Goal: Task Accomplishment & Management: Manage account settings

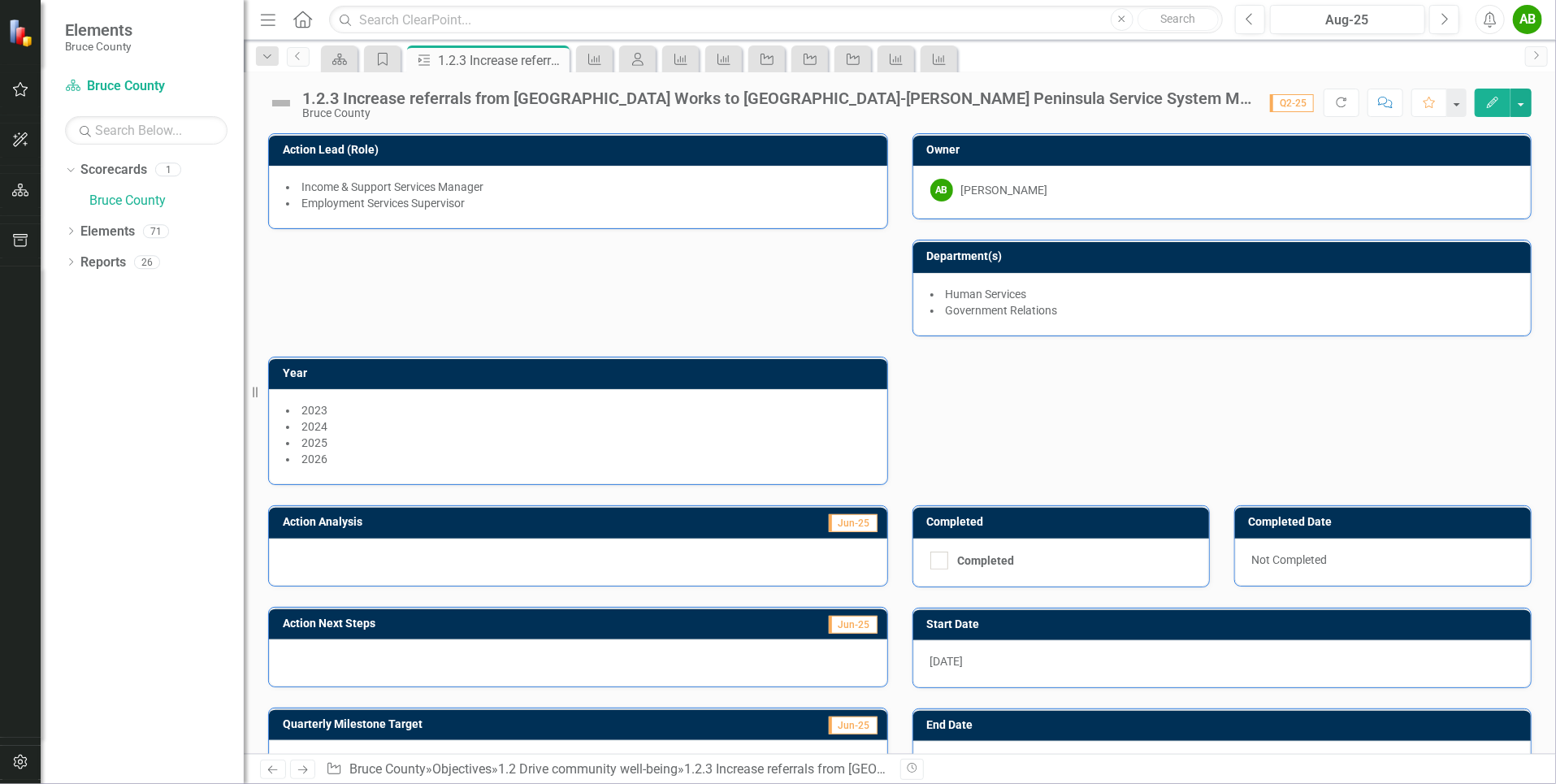
scroll to position [171, 0]
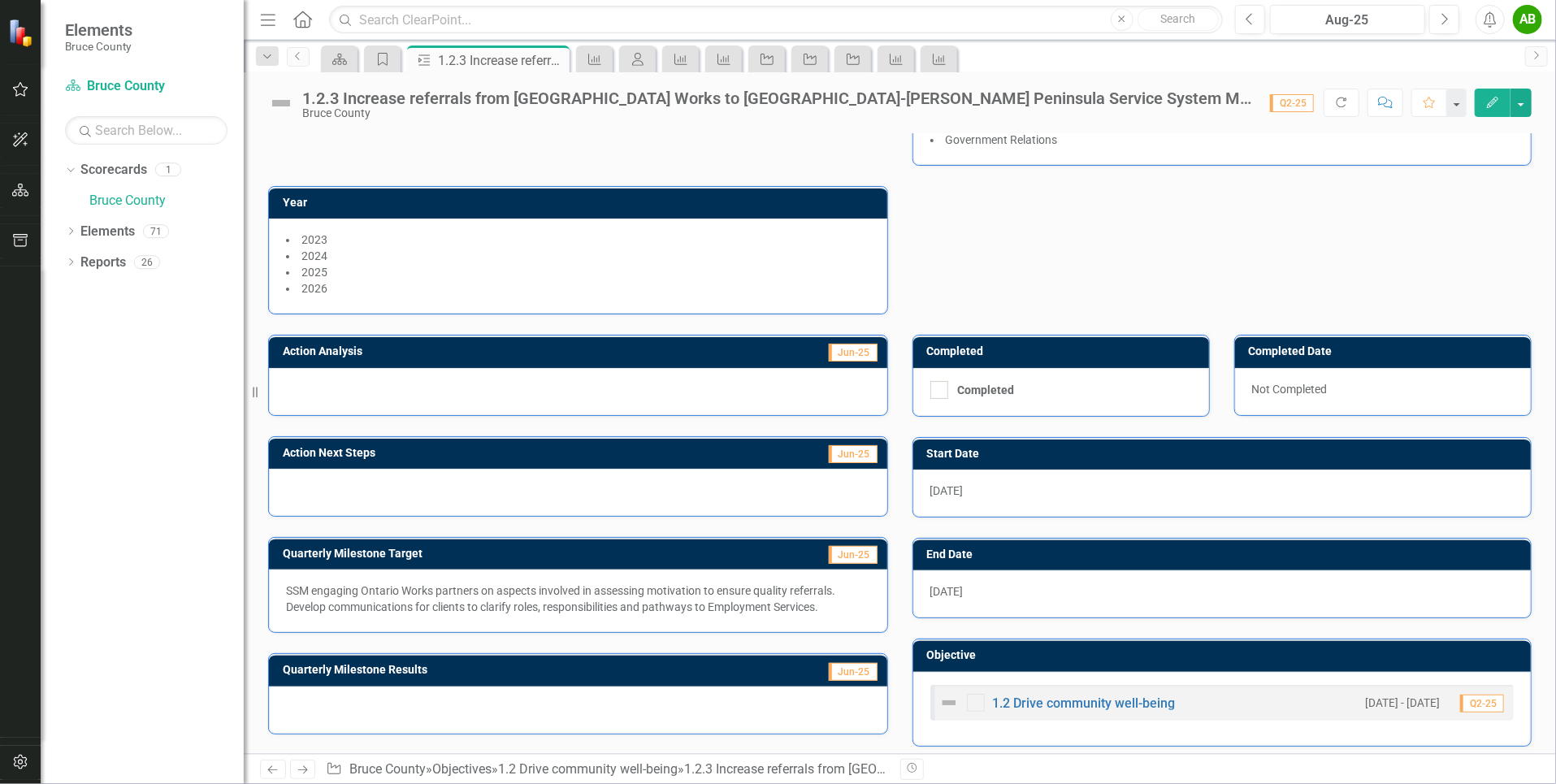
click at [385, 477] on div at bounding box center [577, 492] width 618 height 47
click at [820, 597] on p "SSM engaging Ontario Works partners on aspects involved in assessing motivation…" at bounding box center [578, 598] width 584 height 33
click at [843, 597] on p "SSM engaging Ontario Works partners on aspects involved in assessing motivation…" at bounding box center [578, 598] width 584 height 33
click at [953, 487] on span "[DATE]" at bounding box center [947, 491] width 33 height 13
click at [849, 604] on p "SSM engaging Ontario Works partners on aspects involved in assessing motivation…" at bounding box center [578, 598] width 584 height 33
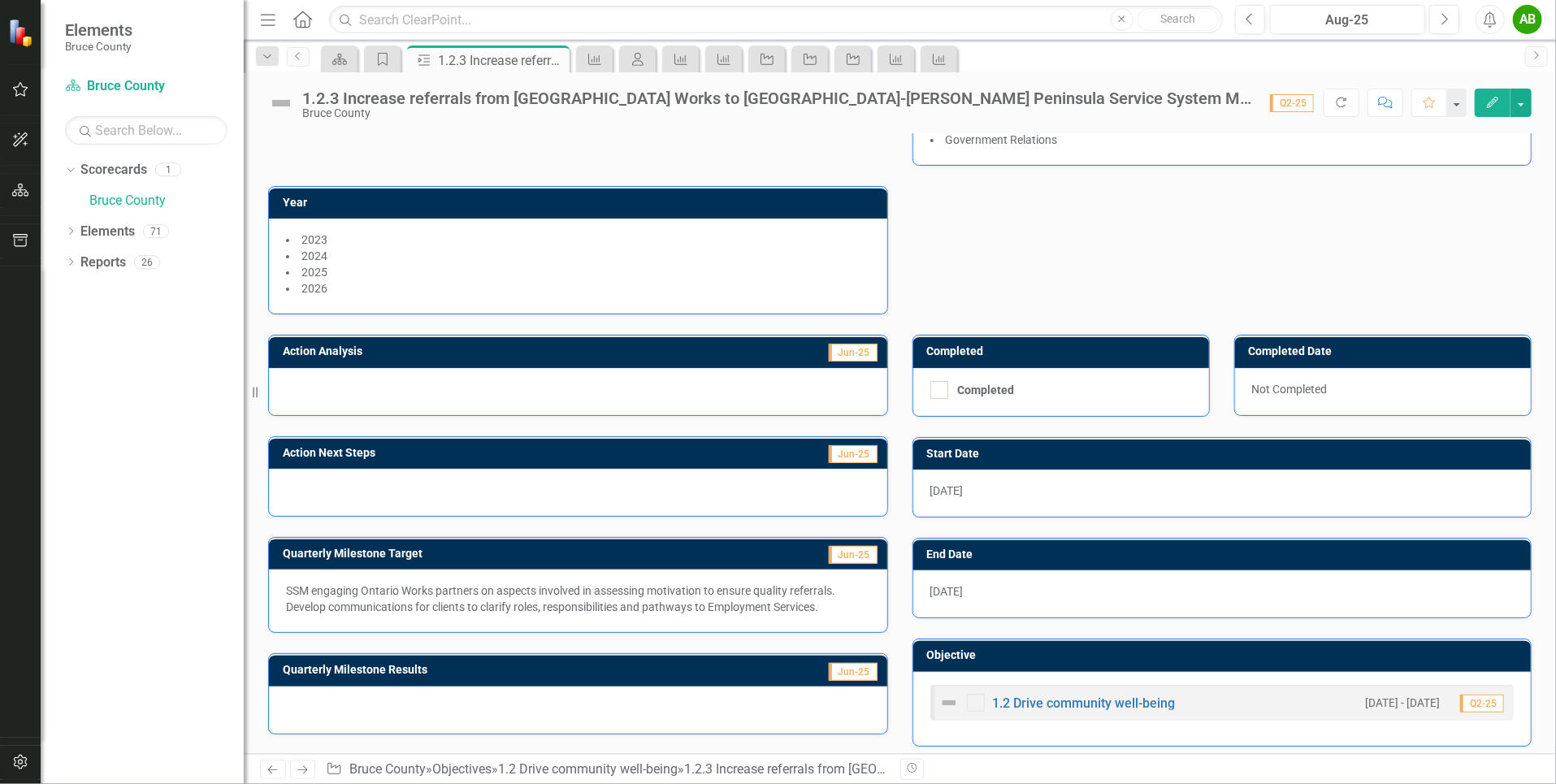
drag, startPoint x: 833, startPoint y: 605, endPoint x: 425, endPoint y: 567, distance: 409.8
click at [425, 570] on div "SSM engaging Ontario Works partners on aspects involved in assessing motivation…" at bounding box center [577, 601] width 618 height 63
click at [459, 496] on div at bounding box center [577, 492] width 618 height 47
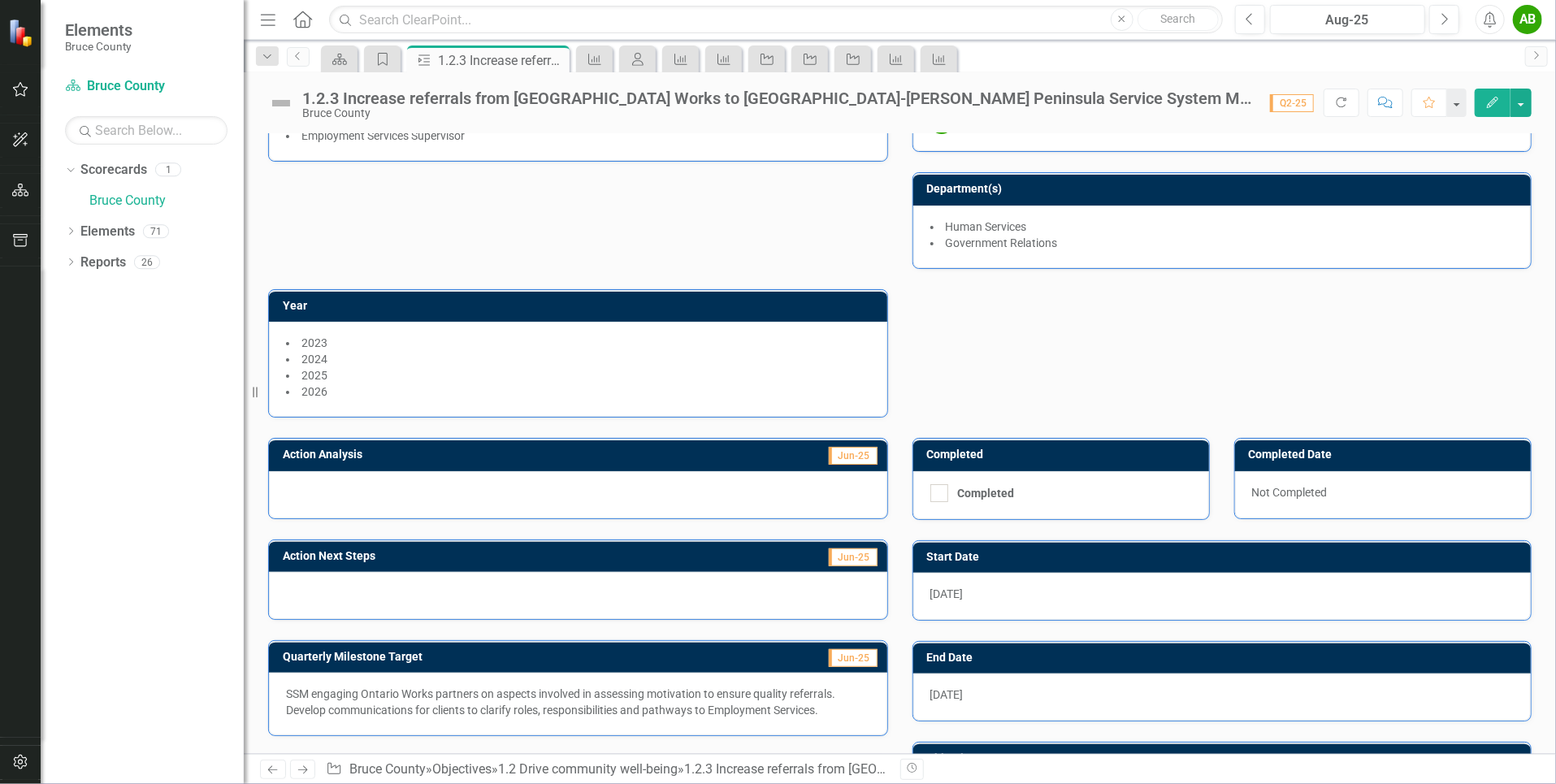
scroll to position [0, 0]
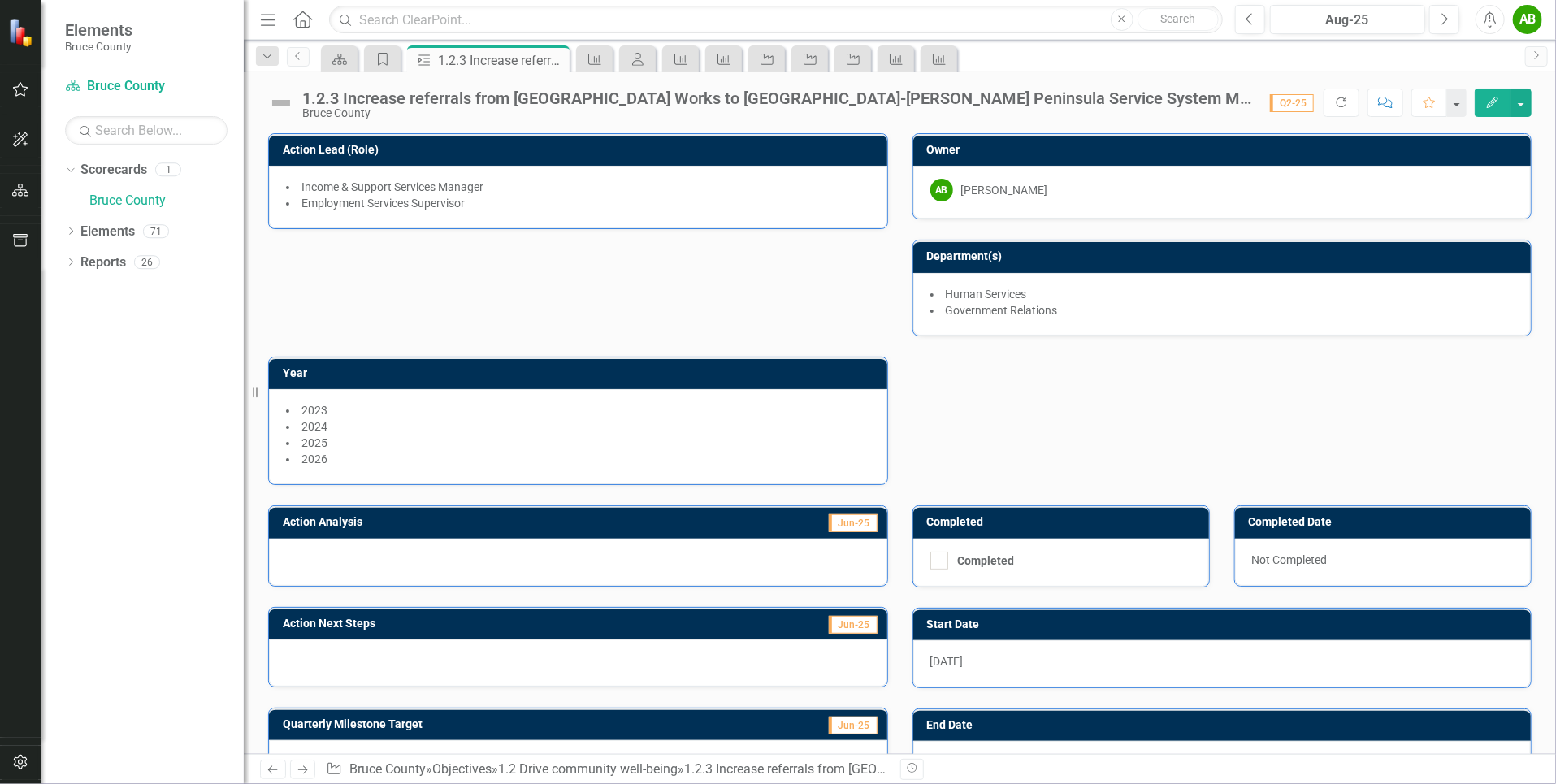
click at [1486, 99] on button "Edit" at bounding box center [1493, 103] width 36 height 28
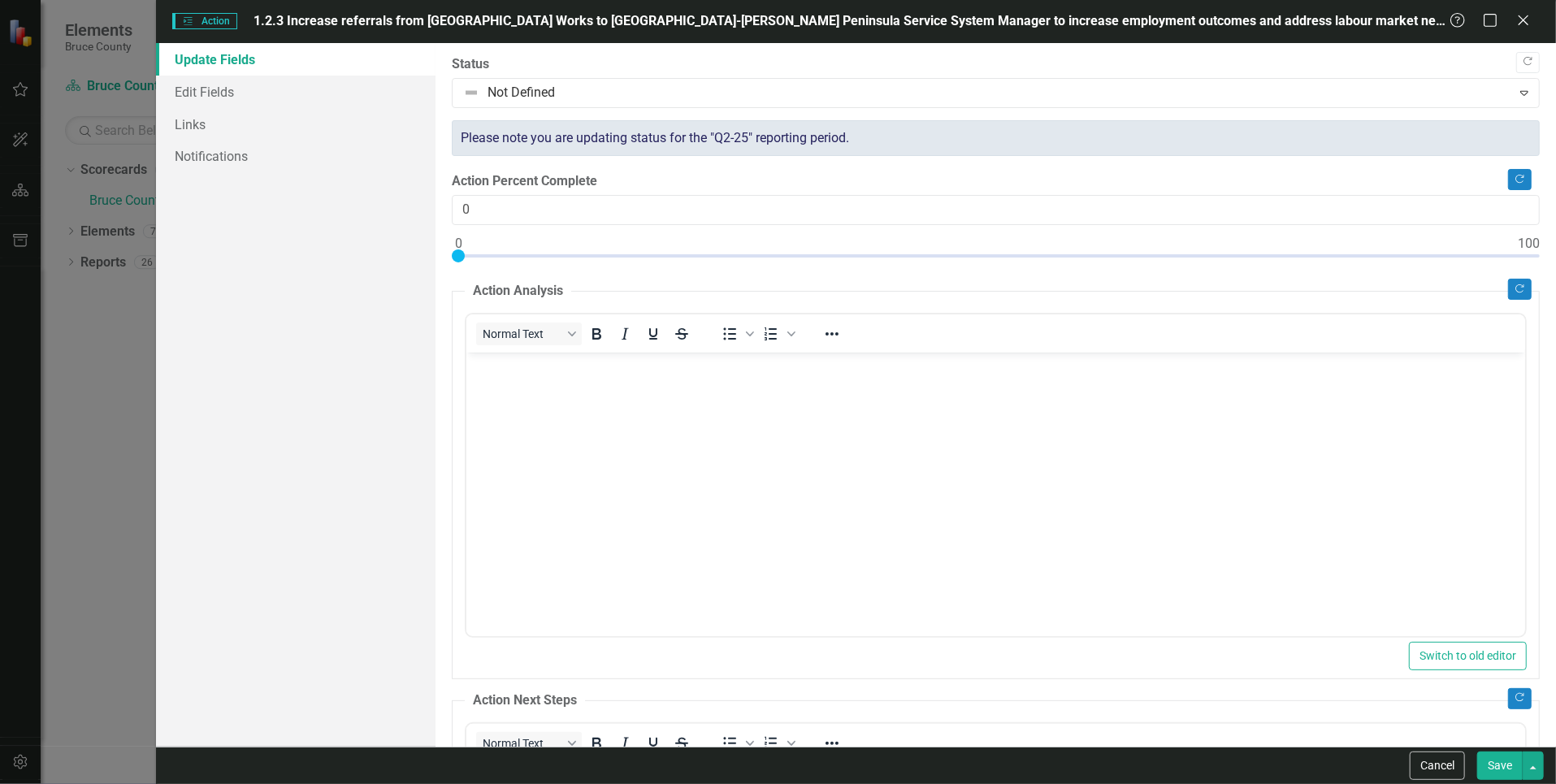
click at [73, 387] on div "Actions Action 1.2.3 Increase referrals from [GEOGRAPHIC_DATA] Works to [GEOGRA…" at bounding box center [778, 392] width 1556 height 784
click at [1521, 18] on icon "Close" at bounding box center [1523, 20] width 20 height 16
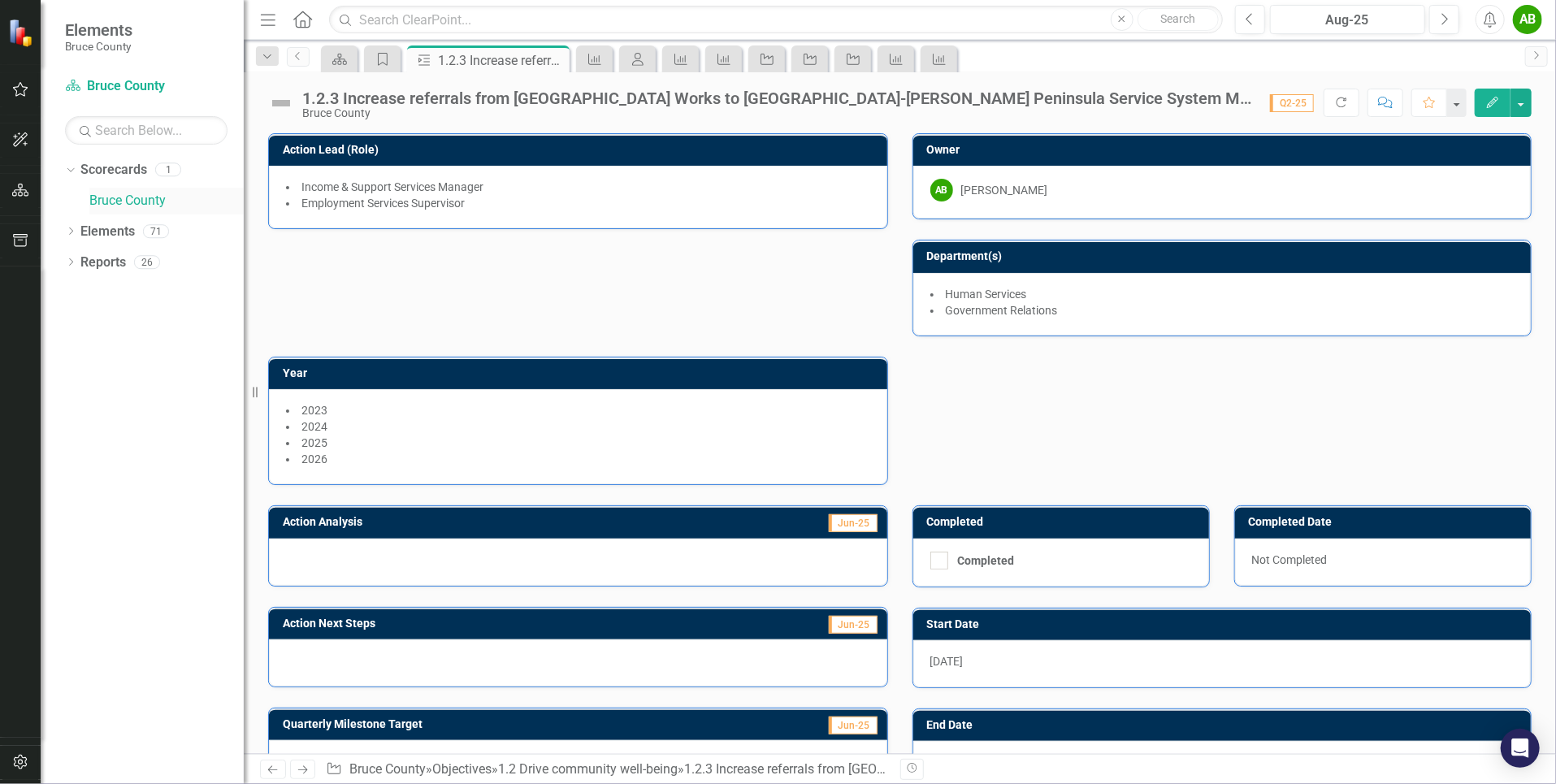
click at [120, 196] on link "Bruce County" at bounding box center [166, 201] width 154 height 18
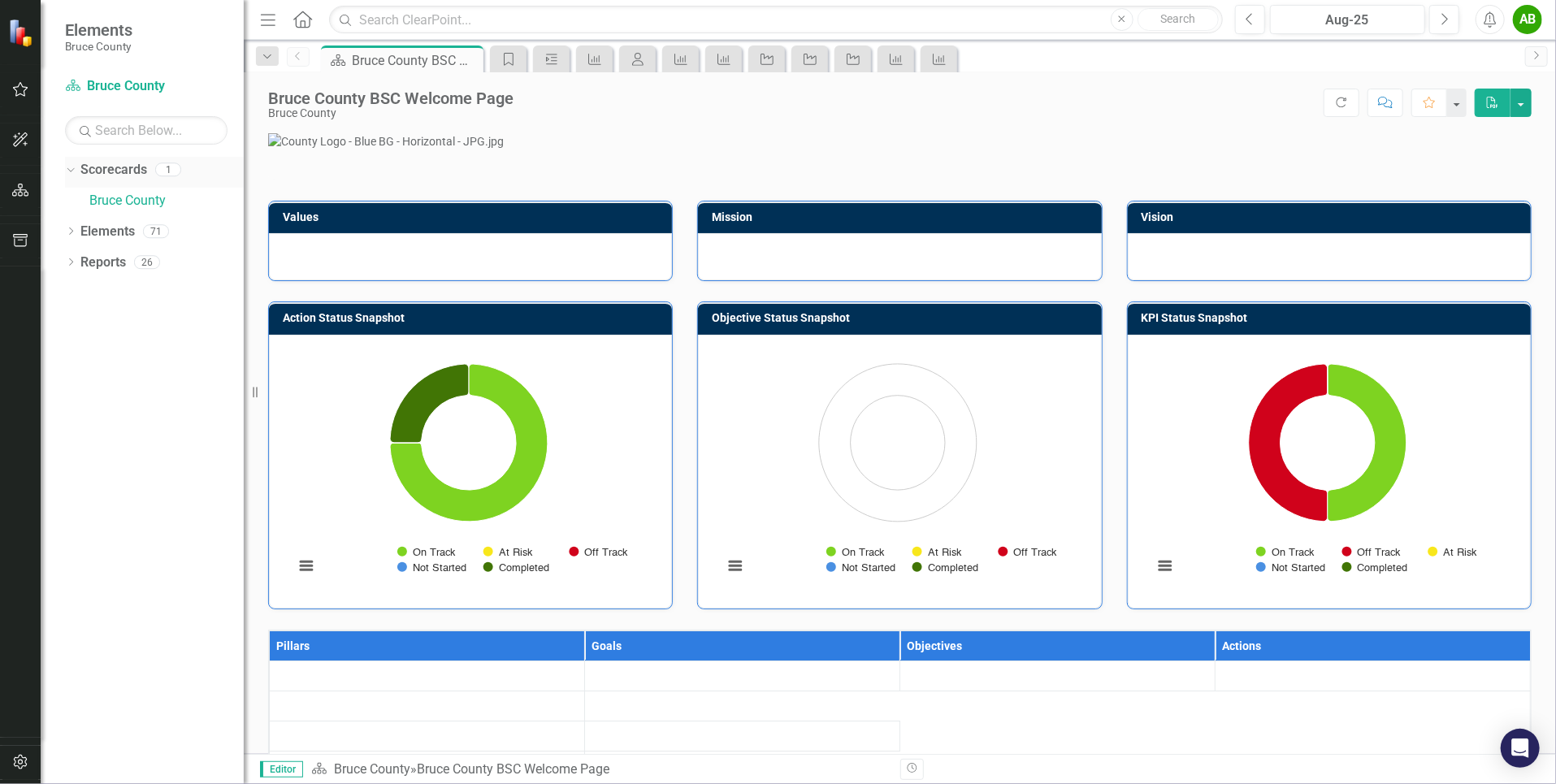
click at [114, 172] on link "Scorecards" at bounding box center [113, 170] width 67 height 18
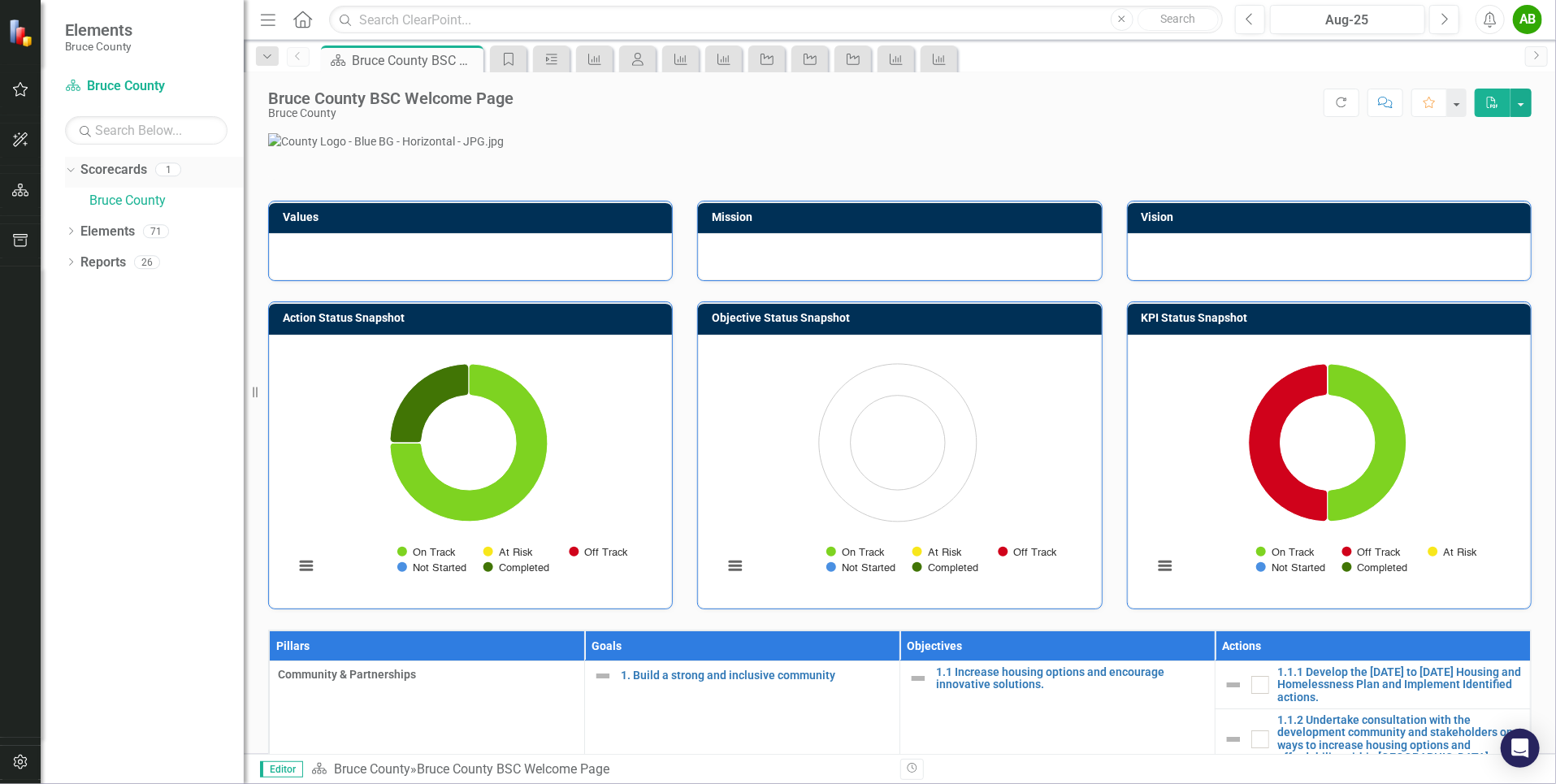
click at [134, 167] on link "Scorecards" at bounding box center [113, 170] width 67 height 18
click at [133, 174] on link "Scorecards" at bounding box center [113, 170] width 67 height 18
click at [112, 179] on div "Scorecards" at bounding box center [113, 170] width 67 height 27
click at [370, 59] on div "Bruce County BSC Welcome Page" at bounding box center [395, 60] width 87 height 20
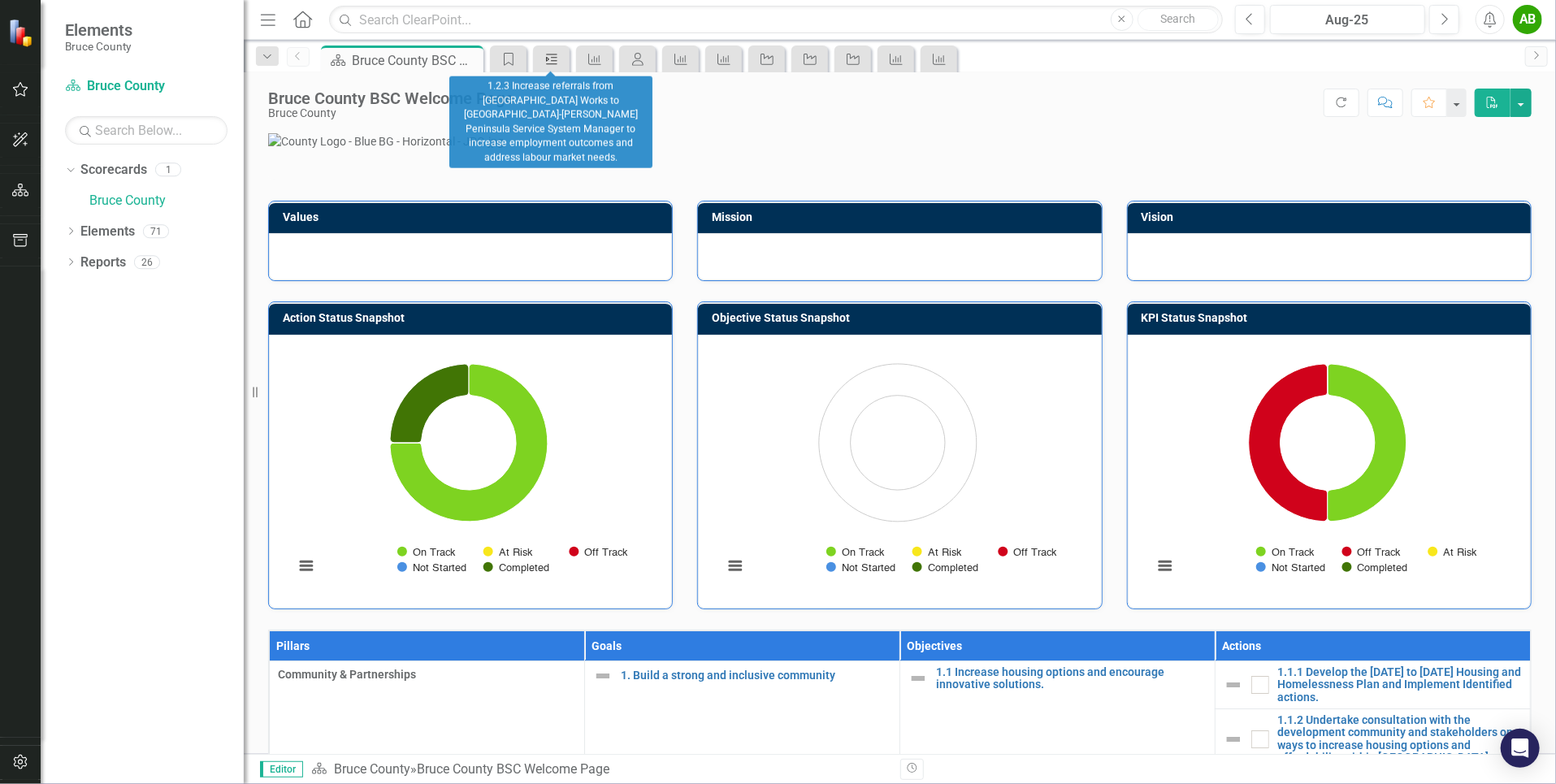
click at [561, 57] on link "Action" at bounding box center [551, 58] width 28 height 20
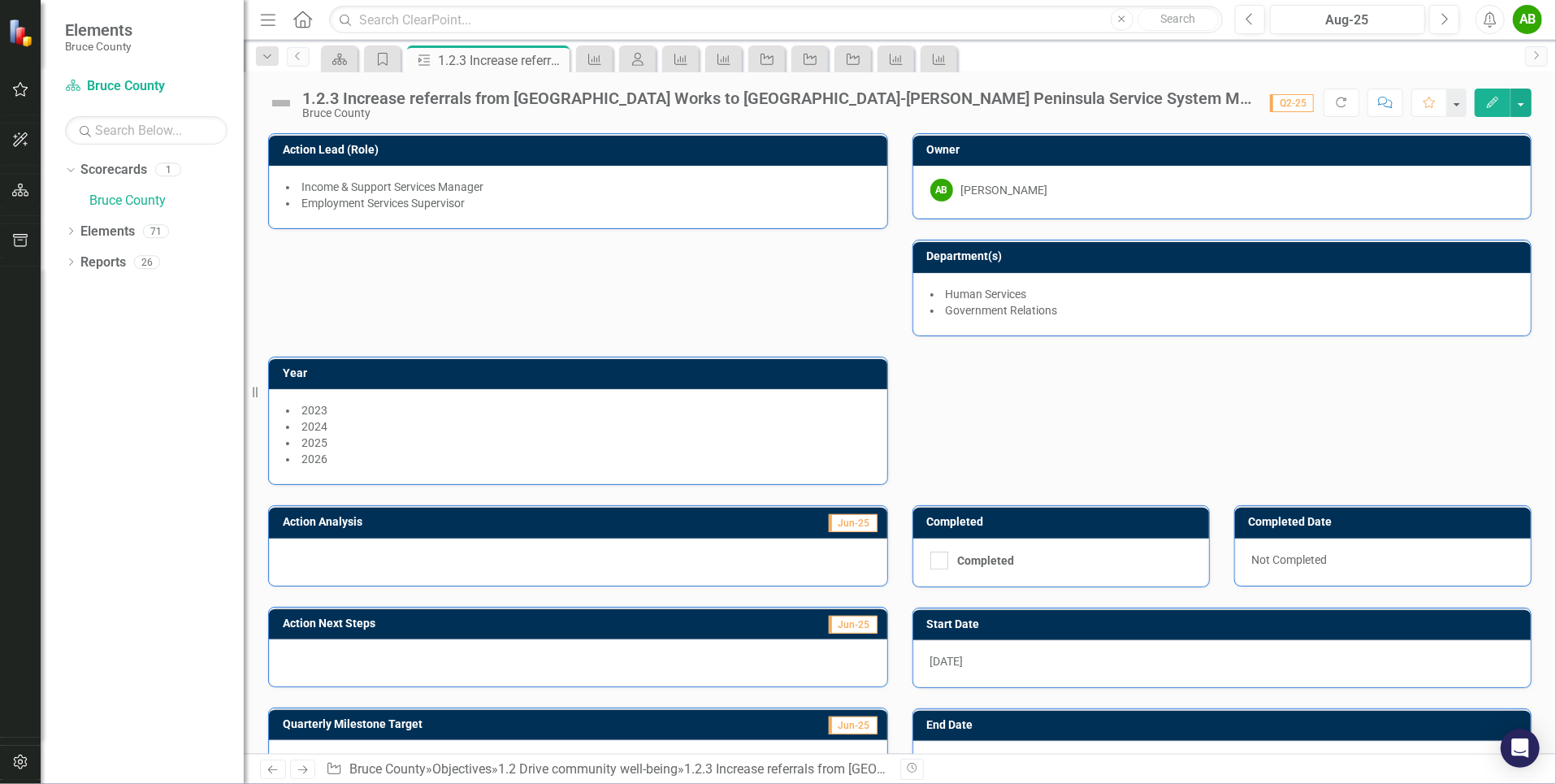
click at [579, 259] on div "Action Lead (Role) Income & Support Services Manager Employment Services Superv…" at bounding box center [900, 299] width 1288 height 372
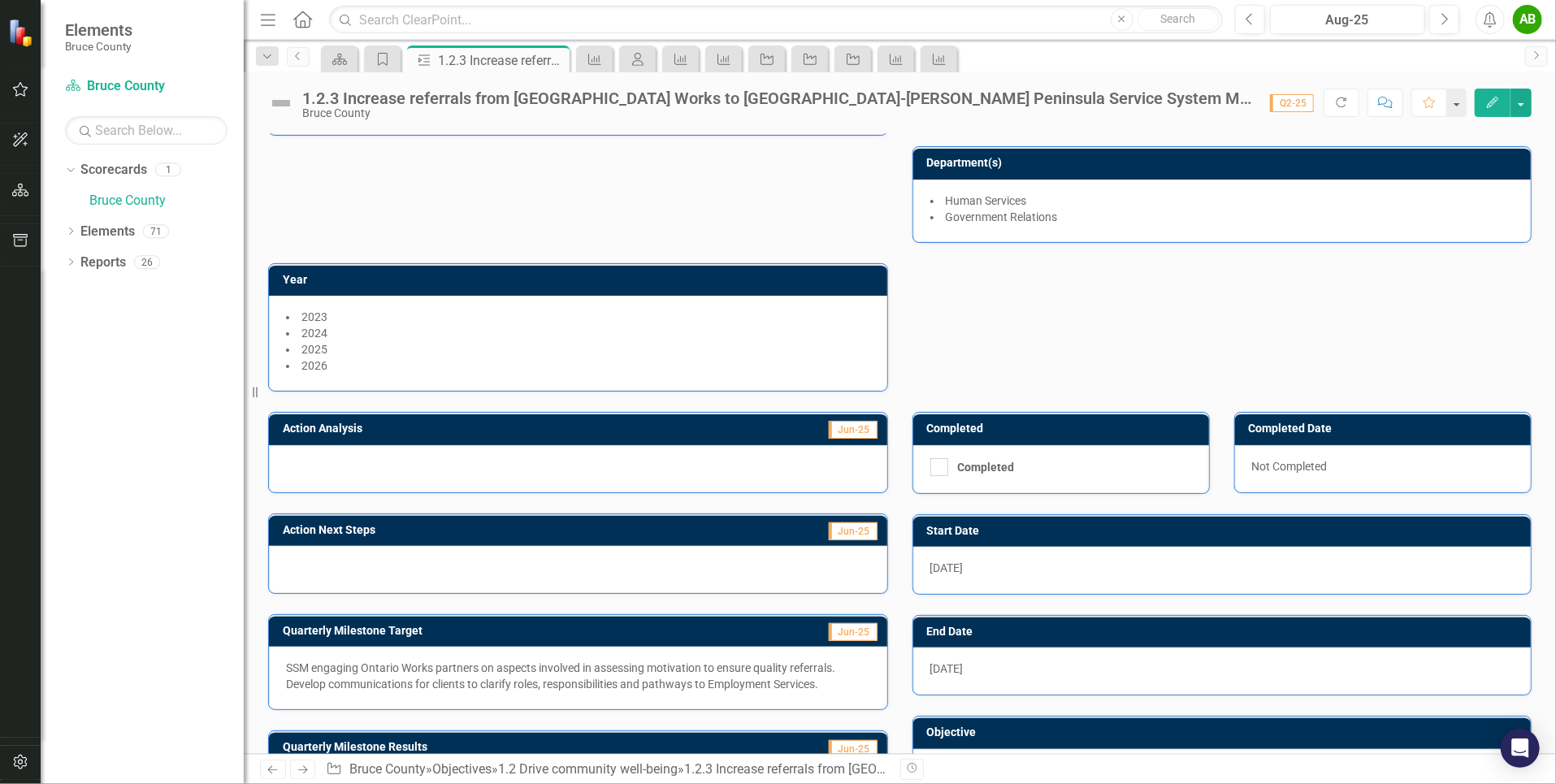
scroll to position [171, 0]
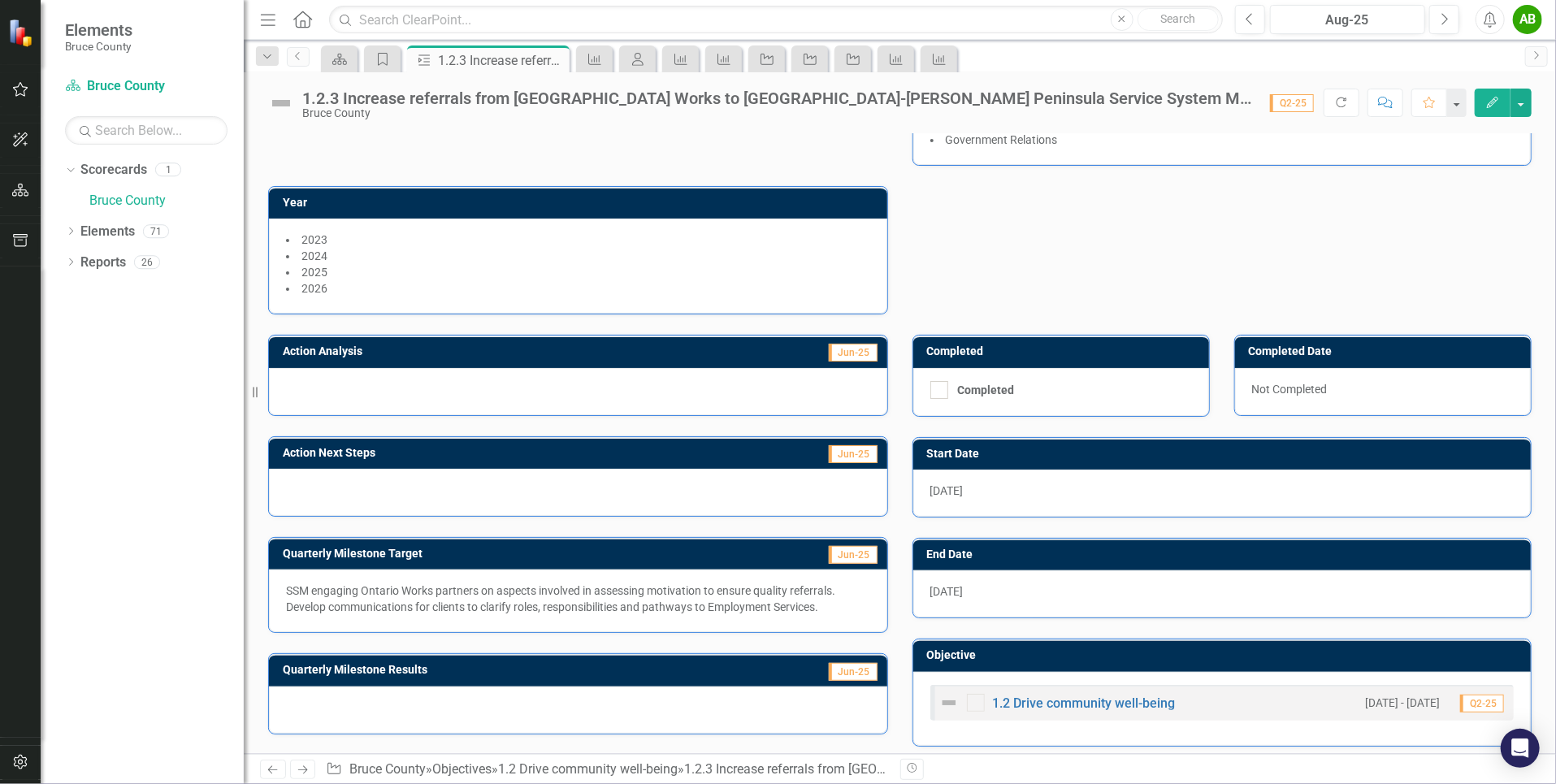
click at [1084, 252] on div "Action Lead (Role) Income & Support Services Manager Employment Services Superv…" at bounding box center [900, 128] width 1288 height 372
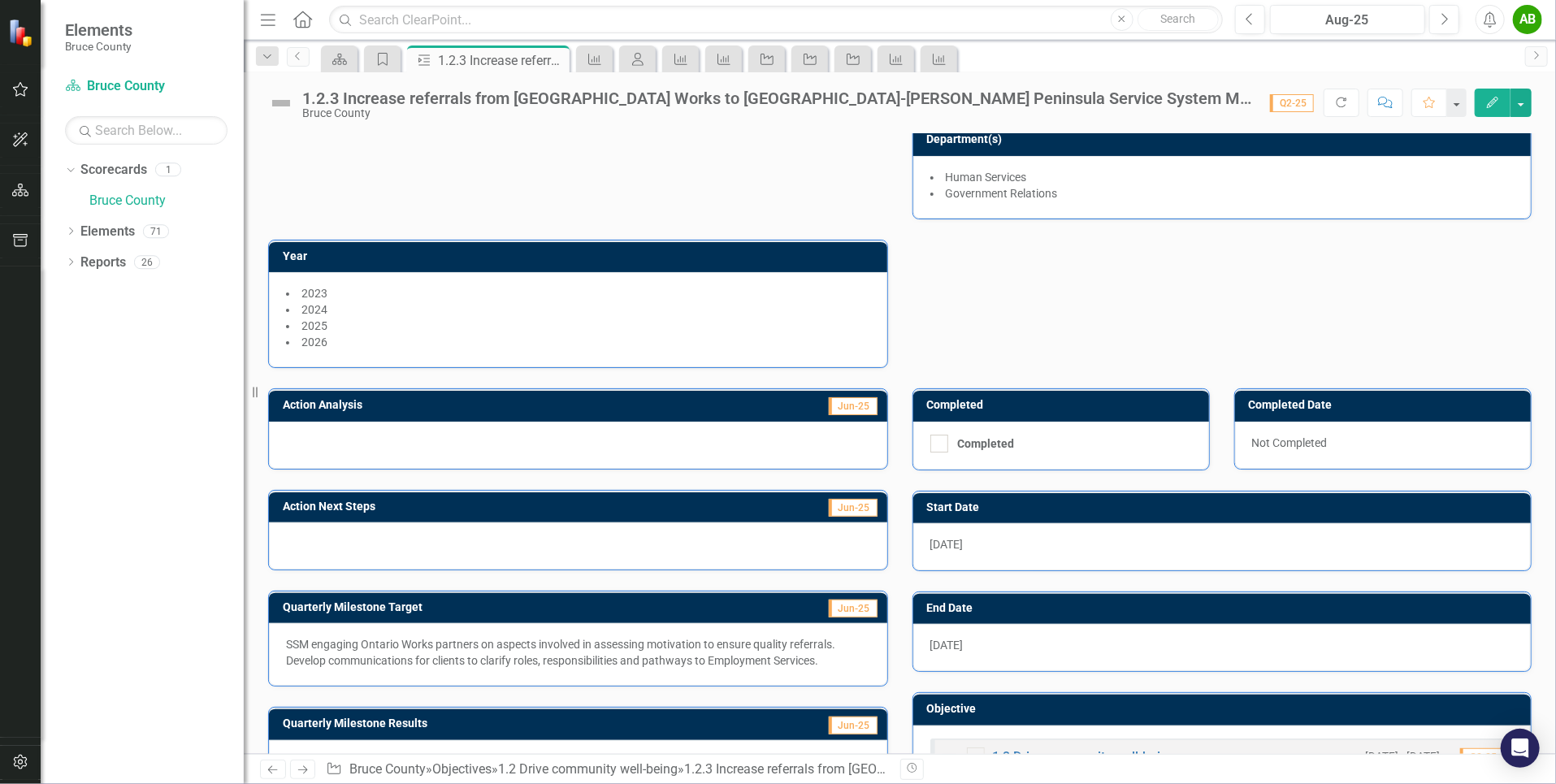
scroll to position [0, 0]
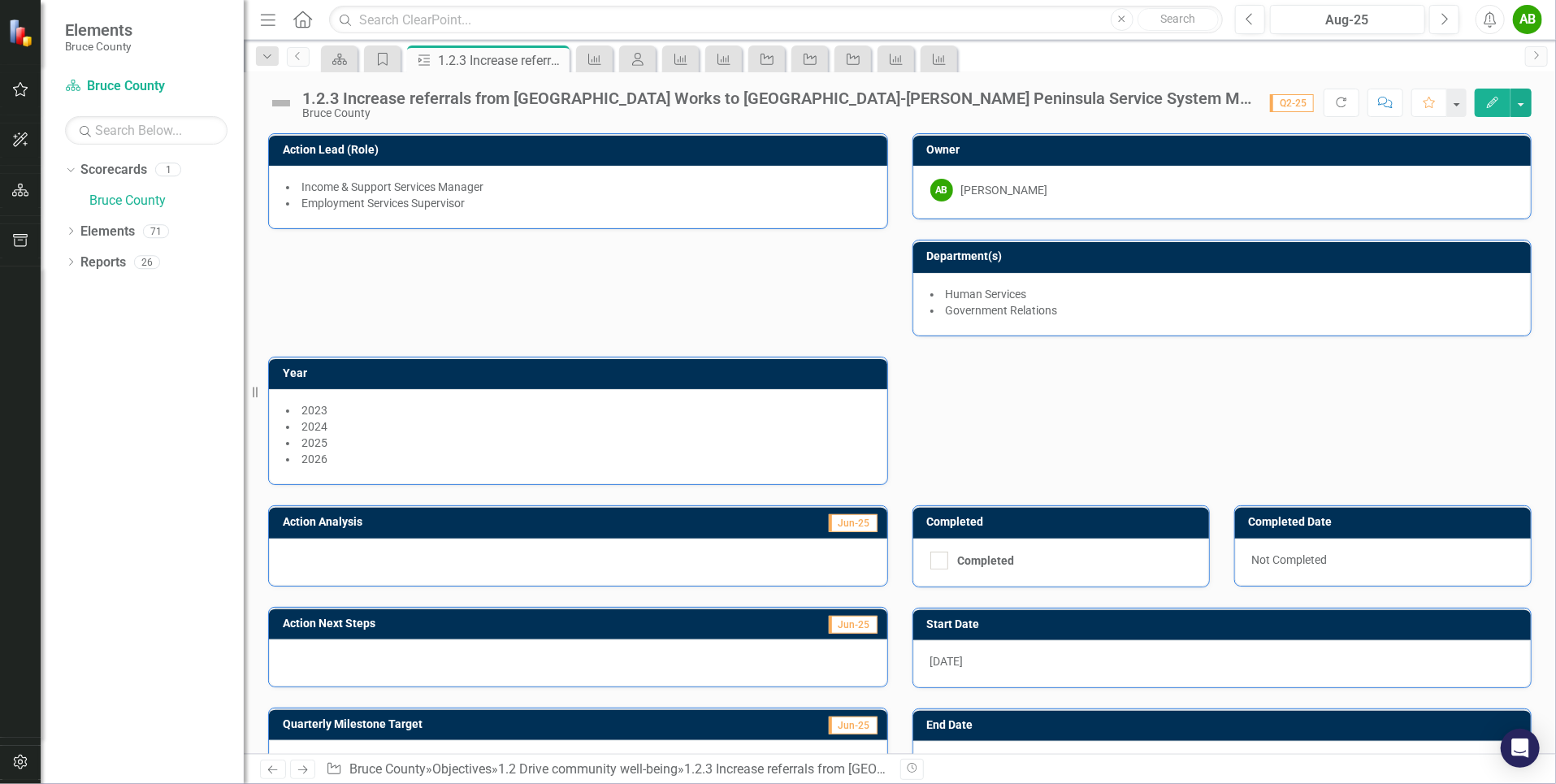
drag, startPoint x: 963, startPoint y: 269, endPoint x: 1343, endPoint y: 401, distance: 402.3
click at [1343, 400] on div "Action Lead (Role) Income & Support Services Manager Employment Services Superv…" at bounding box center [900, 299] width 1288 height 372
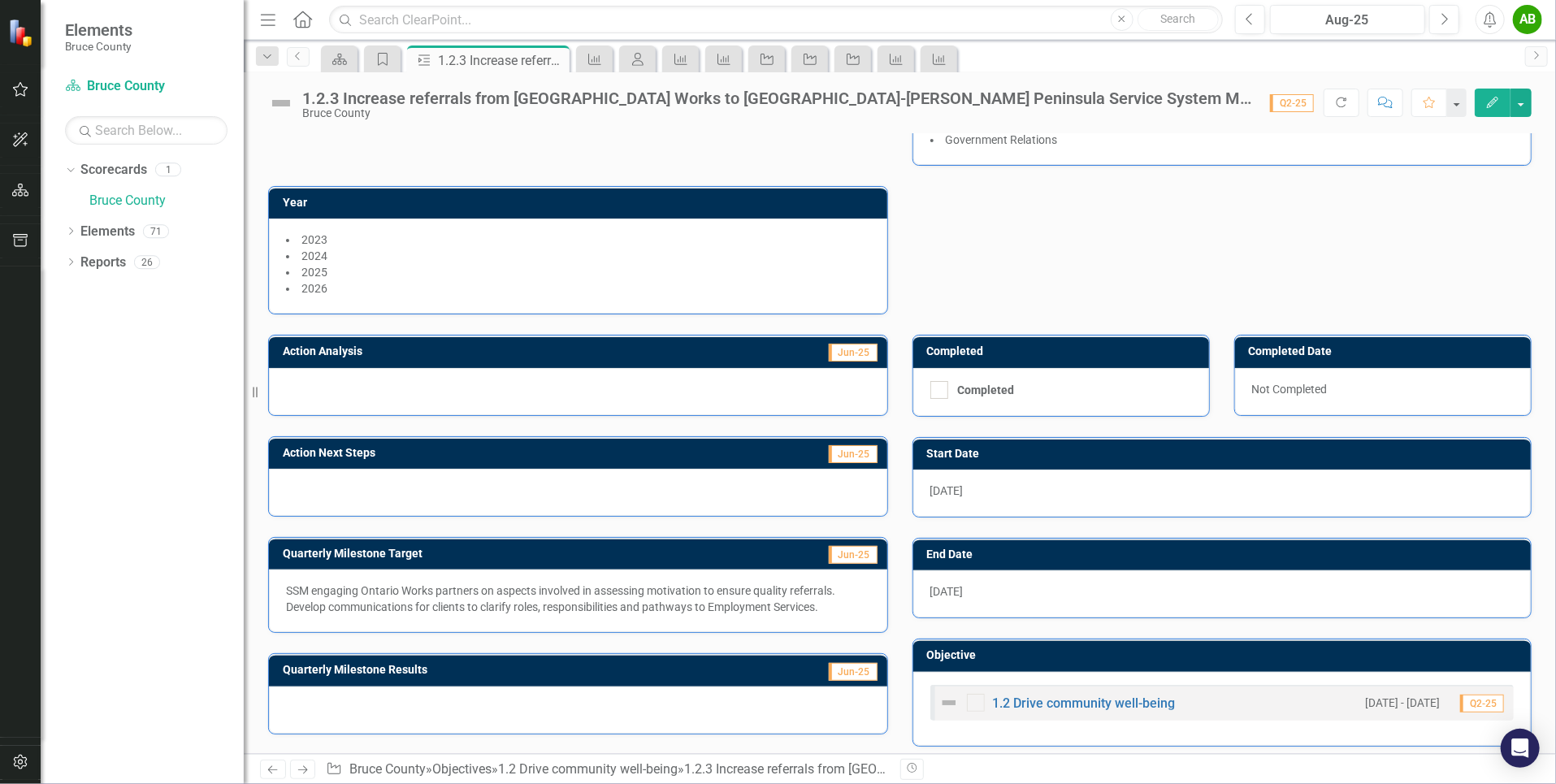
click at [1497, 98] on icon "Edit" at bounding box center [1493, 103] width 15 height 12
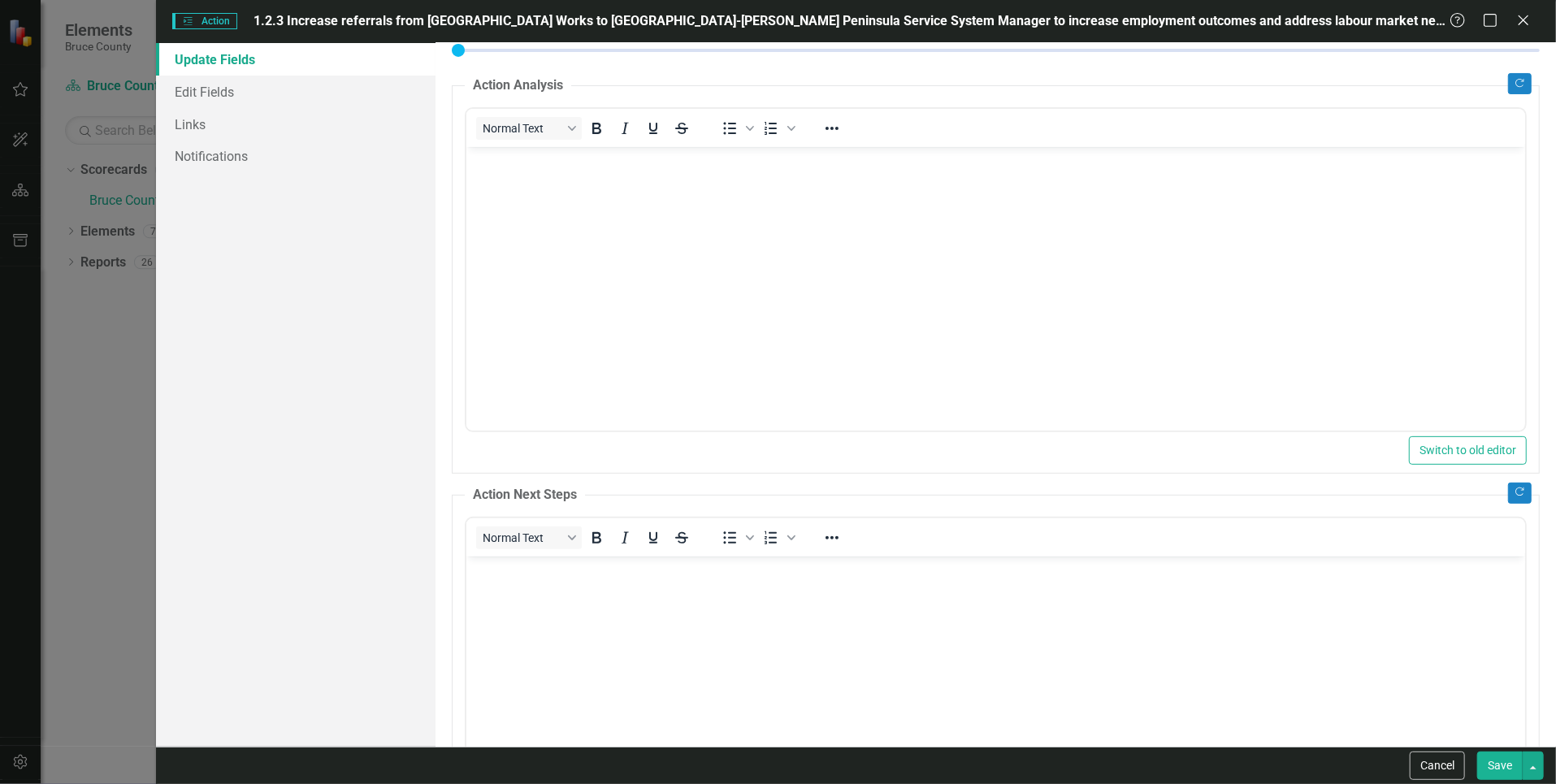
scroll to position [0, 0]
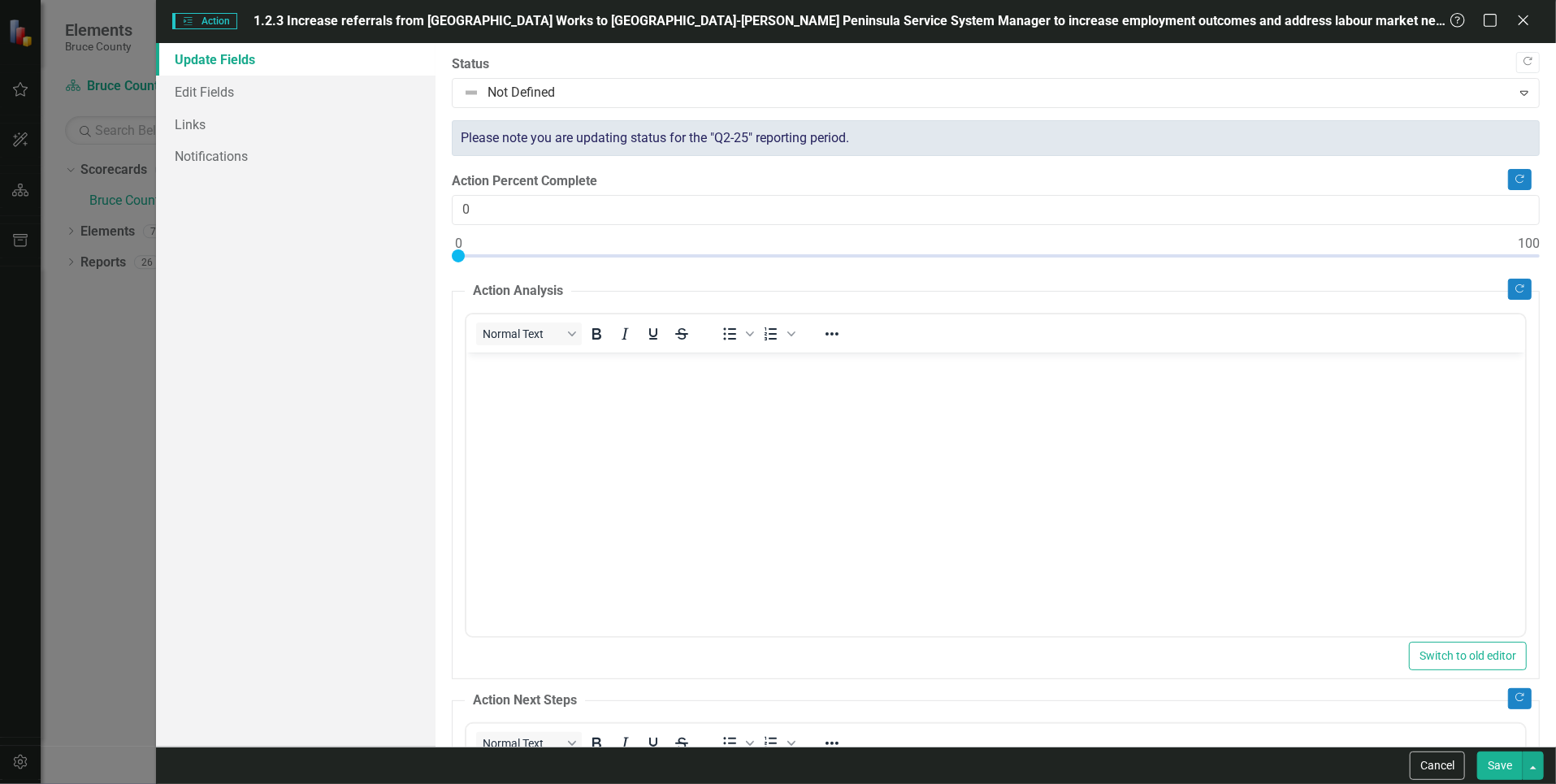
click at [58, 373] on div "Actions Action 1.2.3 Increase referrals from [GEOGRAPHIC_DATA] Works to [GEOGRA…" at bounding box center [778, 392] width 1556 height 784
click at [81, 371] on div "Actions Action 1.2.3 Increase referrals from [GEOGRAPHIC_DATA] Works to [GEOGRA…" at bounding box center [778, 392] width 1556 height 784
click at [88, 425] on div "Actions Action 1.2.3 Increase referrals from [GEOGRAPHIC_DATA] Works to [GEOGRA…" at bounding box center [778, 392] width 1556 height 784
